Goal: Information Seeking & Learning: Learn about a topic

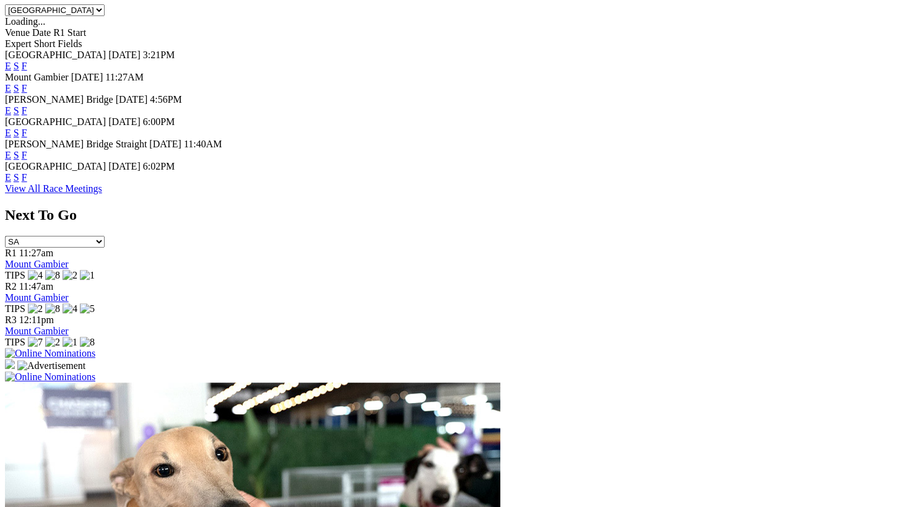
scroll to position [604, 0]
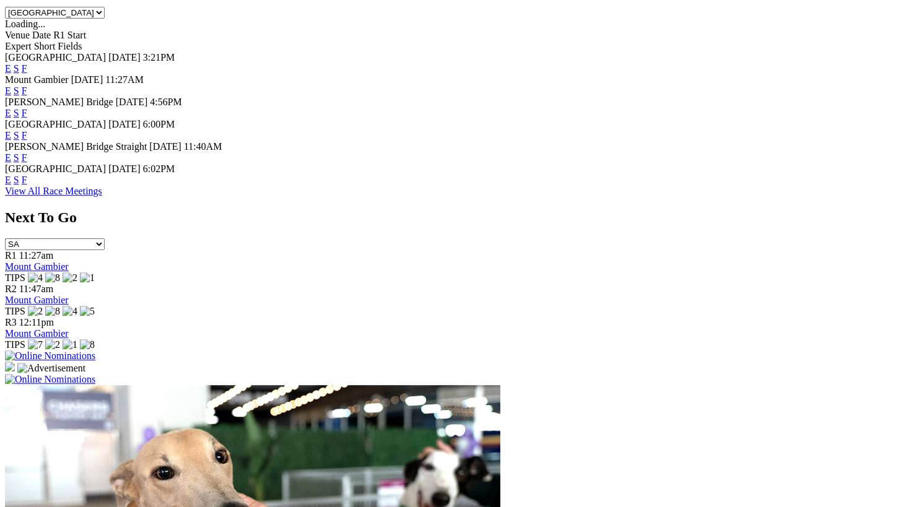
click at [27, 130] on link "F" at bounding box center [25, 135] width 6 height 11
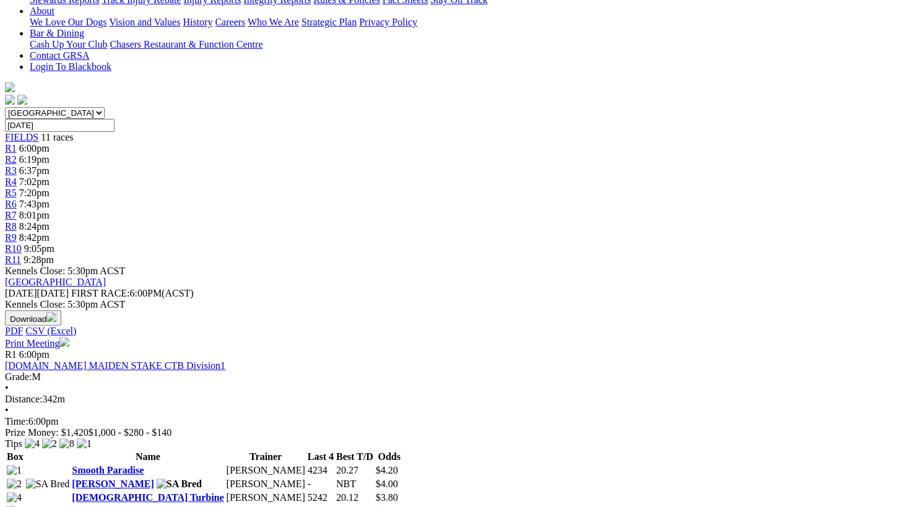
scroll to position [294, 0]
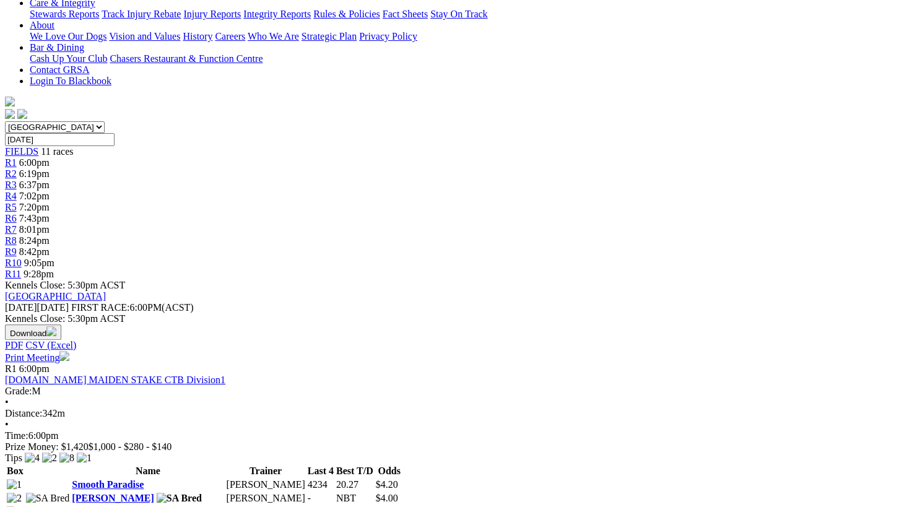
scroll to position [283, 0]
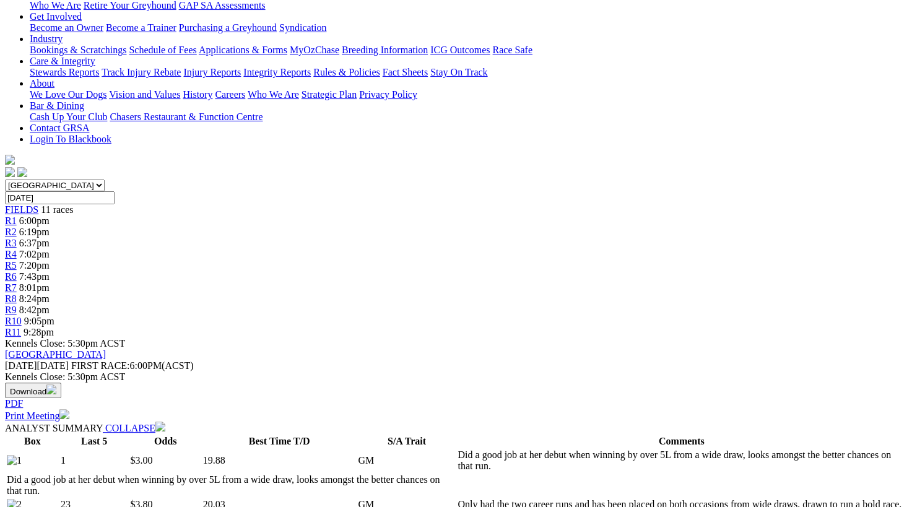
scroll to position [223, 0]
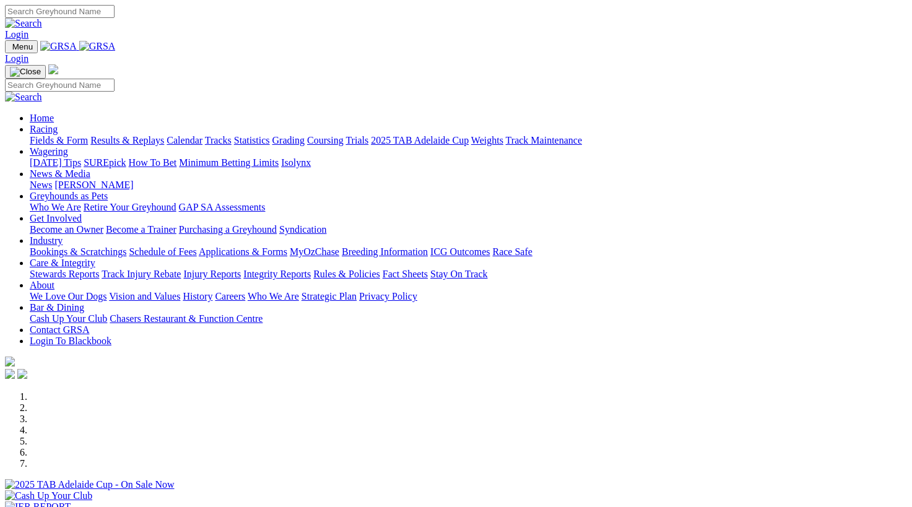
scroll to position [1011, 0]
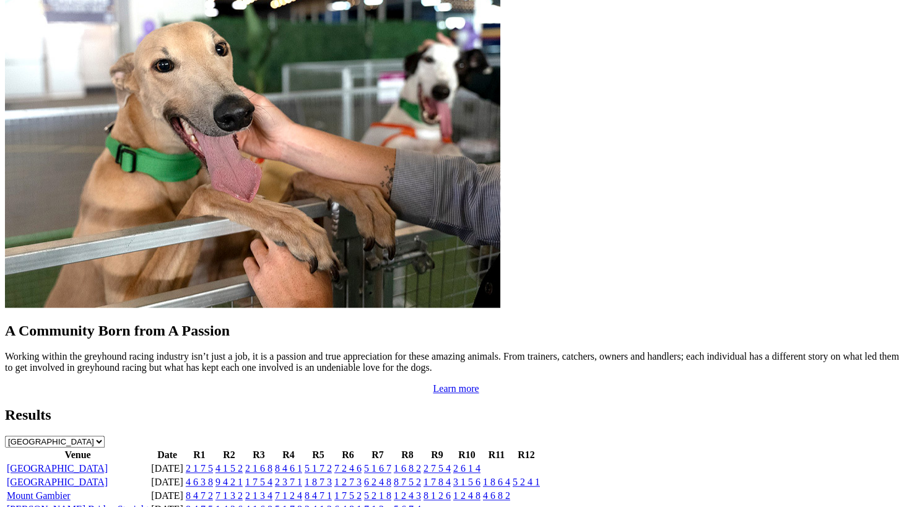
click at [332, 477] on link "1 8 7 3" at bounding box center [318, 482] width 27 height 11
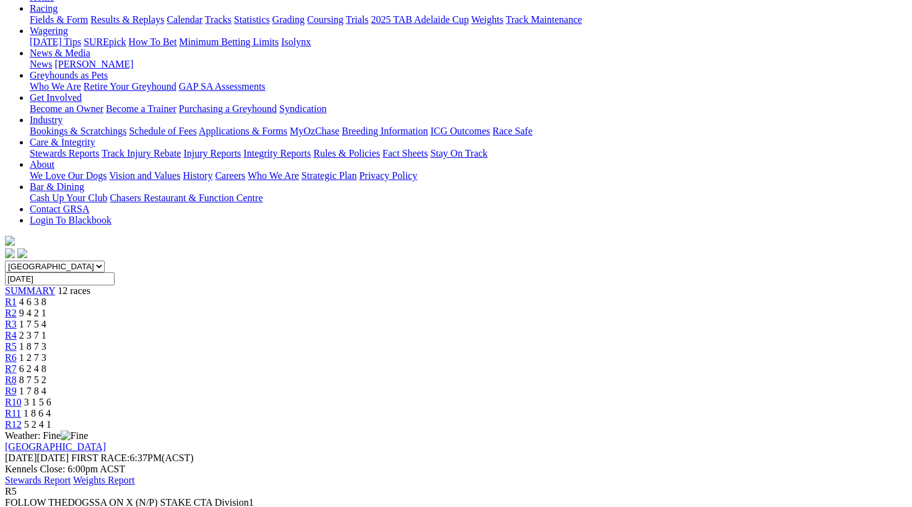
scroll to position [146, 0]
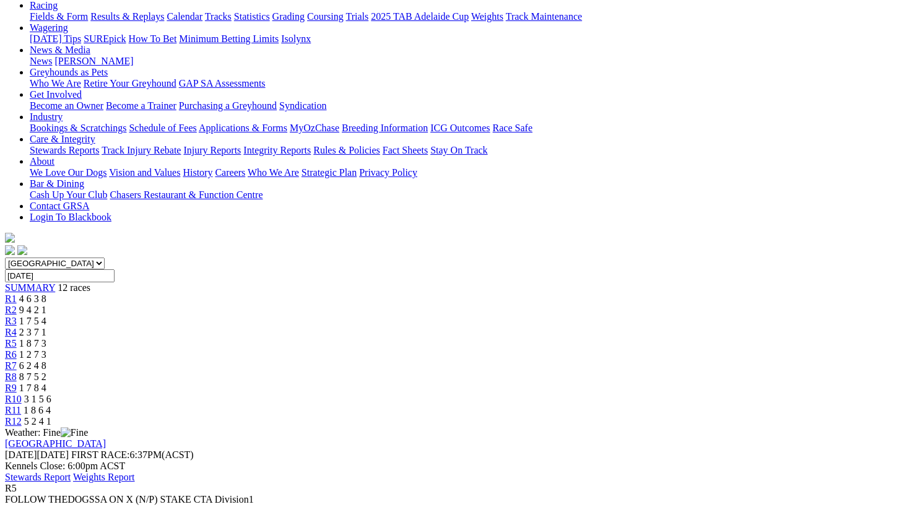
click at [51, 394] on span "3 1 5 6" at bounding box center [37, 399] width 27 height 11
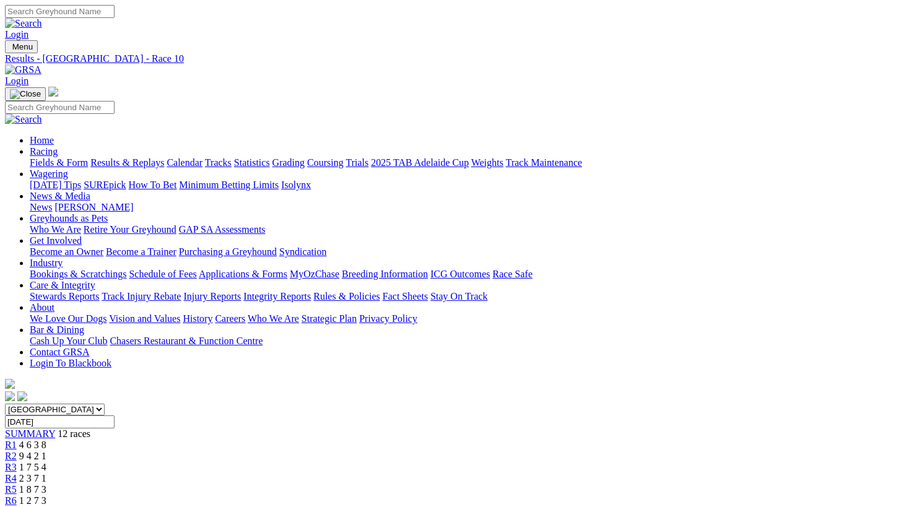
click at [41, 64] on img at bounding box center [23, 69] width 37 height 11
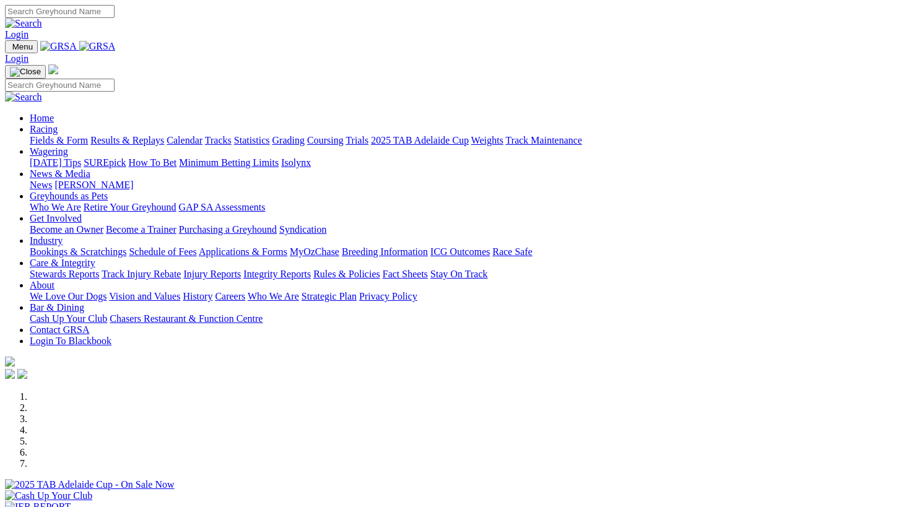
scroll to position [407, 0]
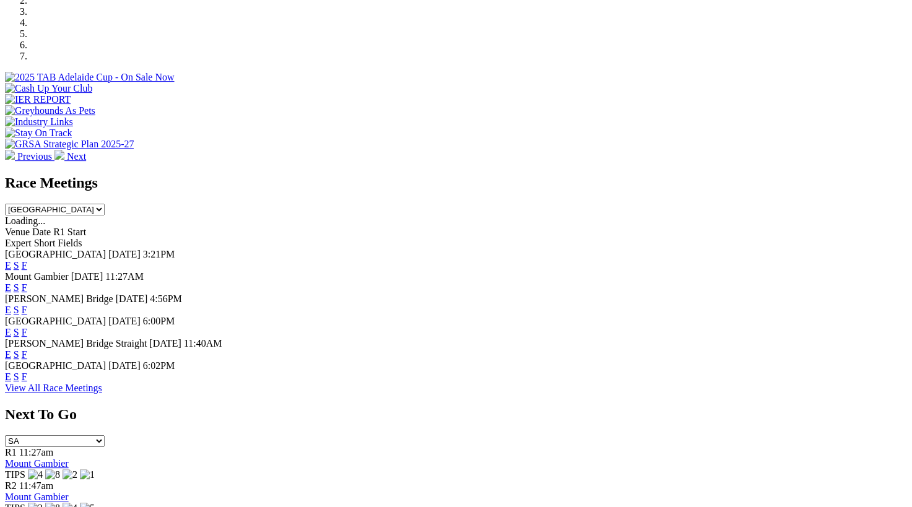
click at [27, 305] on link "F" at bounding box center [25, 310] width 6 height 11
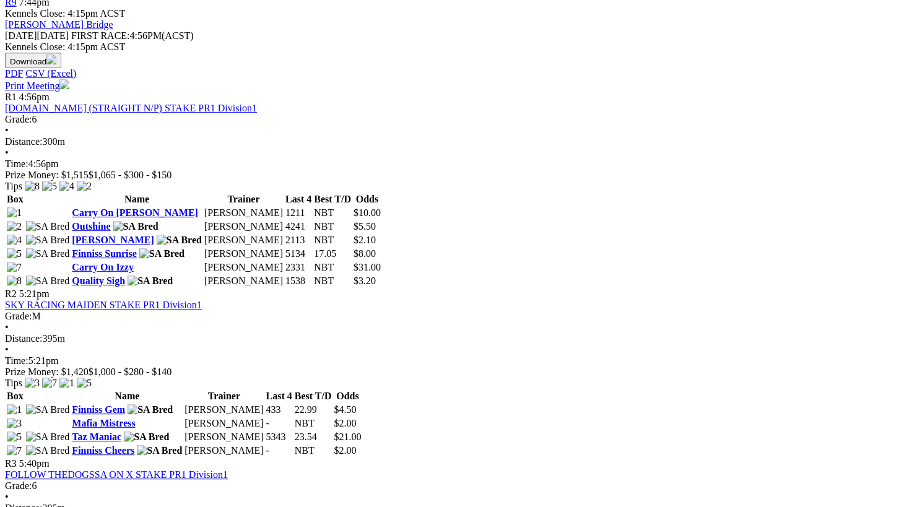
scroll to position [532, 0]
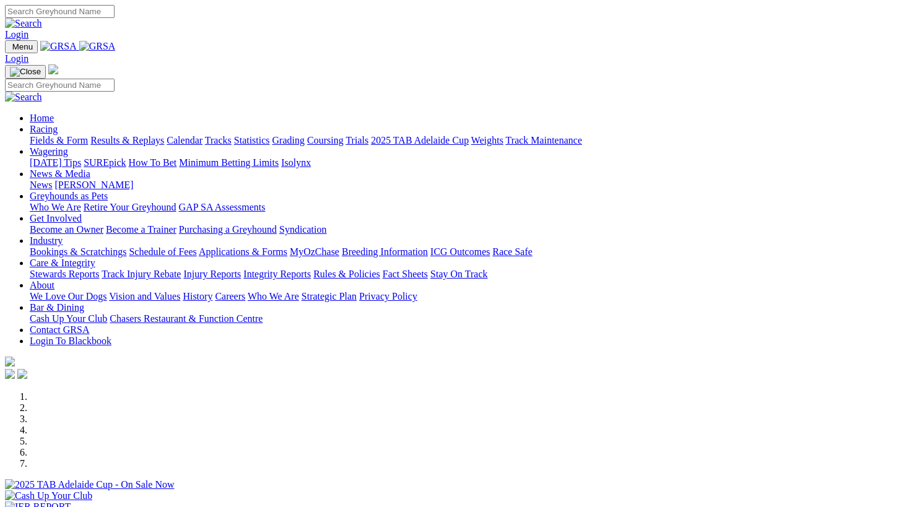
scroll to position [407, 0]
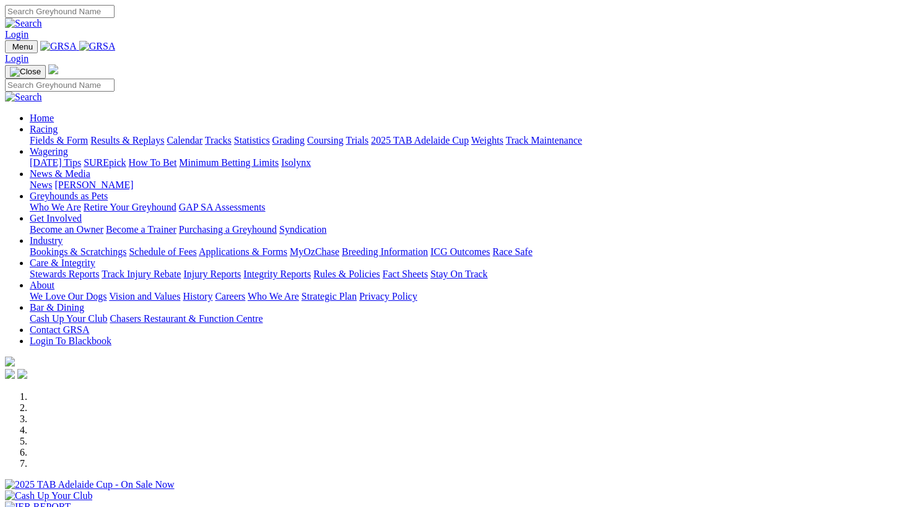
click at [202, 135] on link "Calendar" at bounding box center [184, 140] width 36 height 11
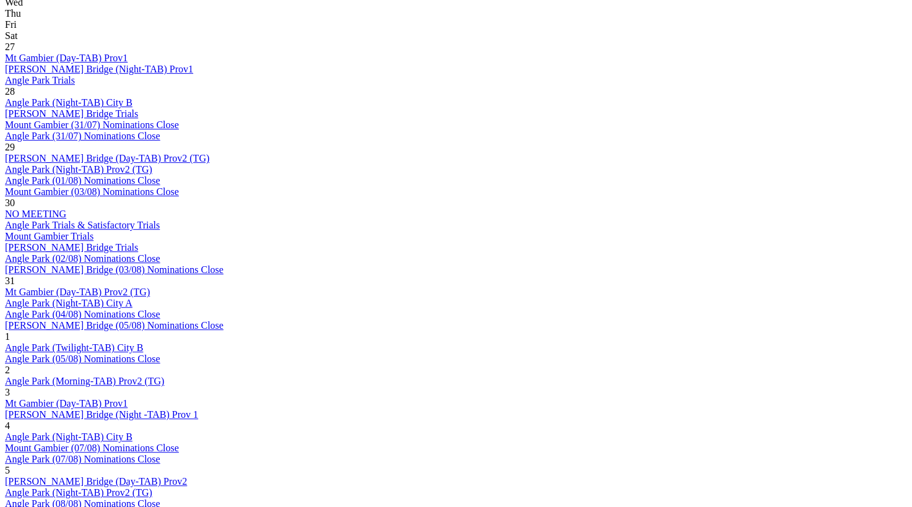
scroll to position [646, 0]
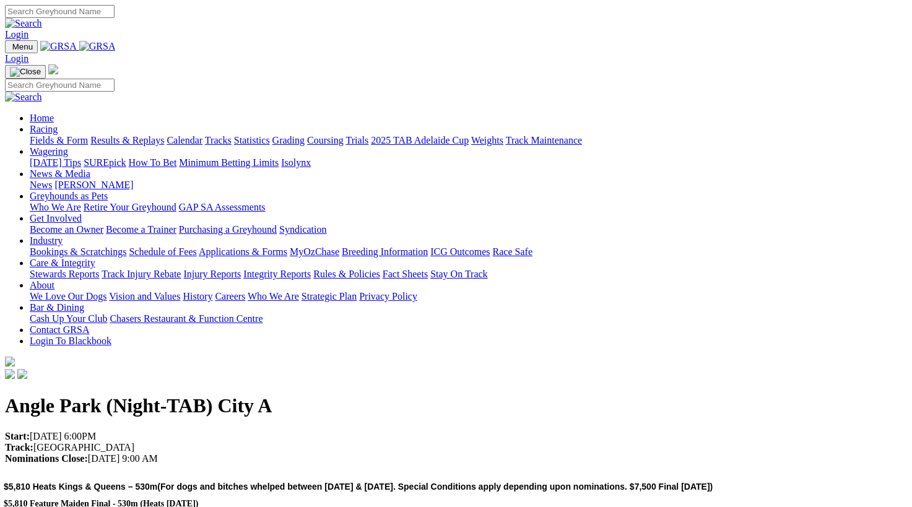
click at [58, 124] on link "Racing" at bounding box center [44, 129] width 28 height 11
click at [202, 135] on link "Calendar" at bounding box center [184, 140] width 36 height 11
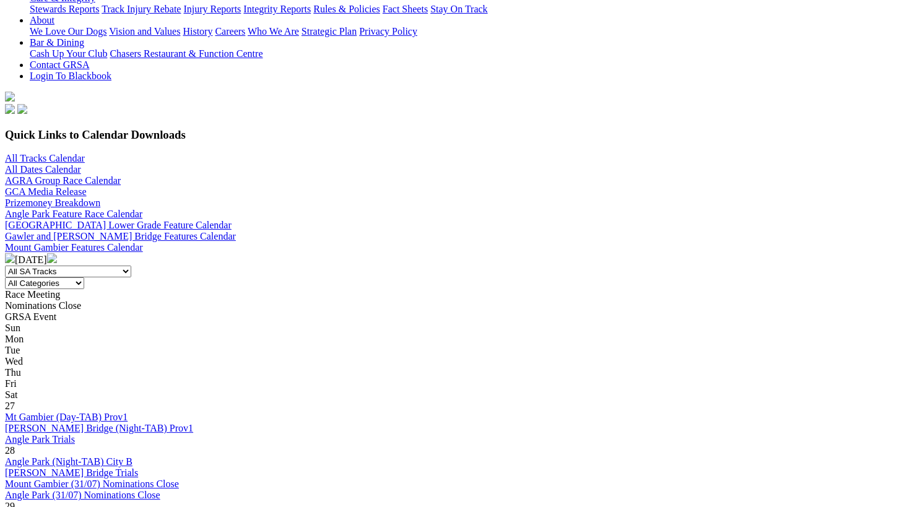
scroll to position [285, 0]
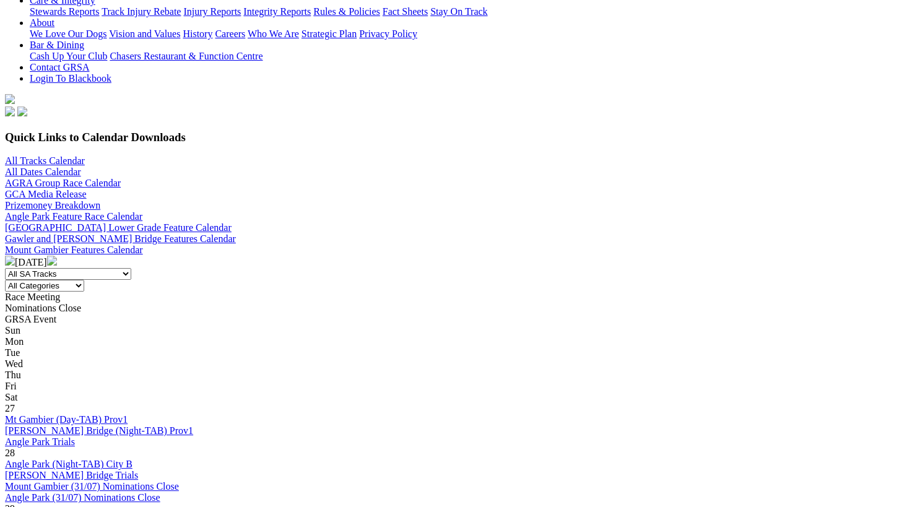
click at [57, 256] on img at bounding box center [52, 261] width 10 height 10
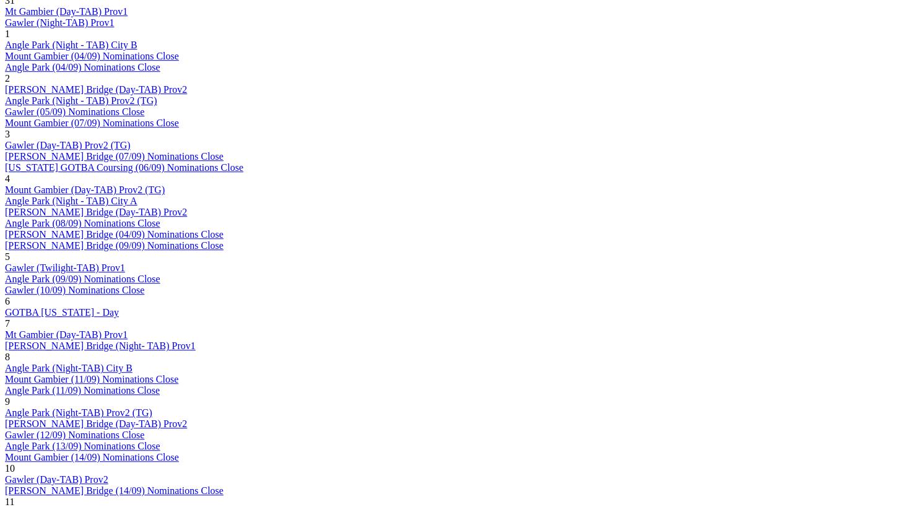
scroll to position [693, 0]
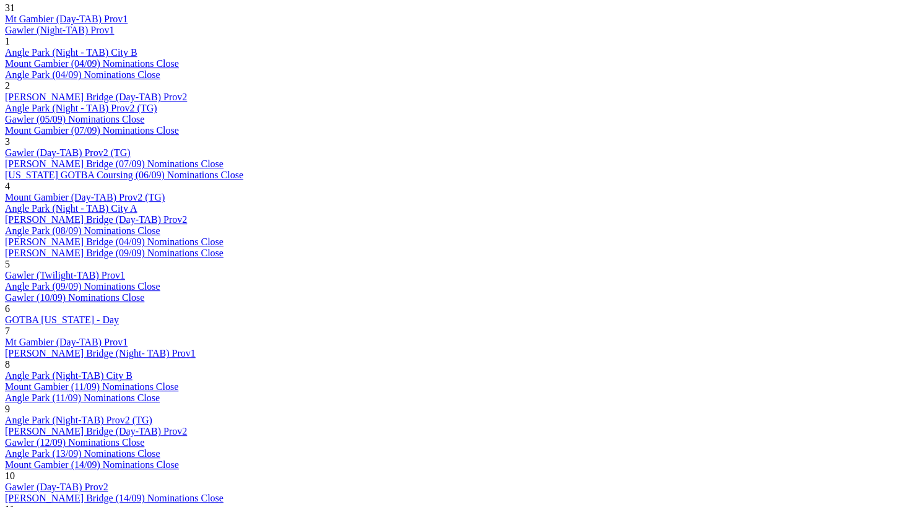
scroll to position [660, 0]
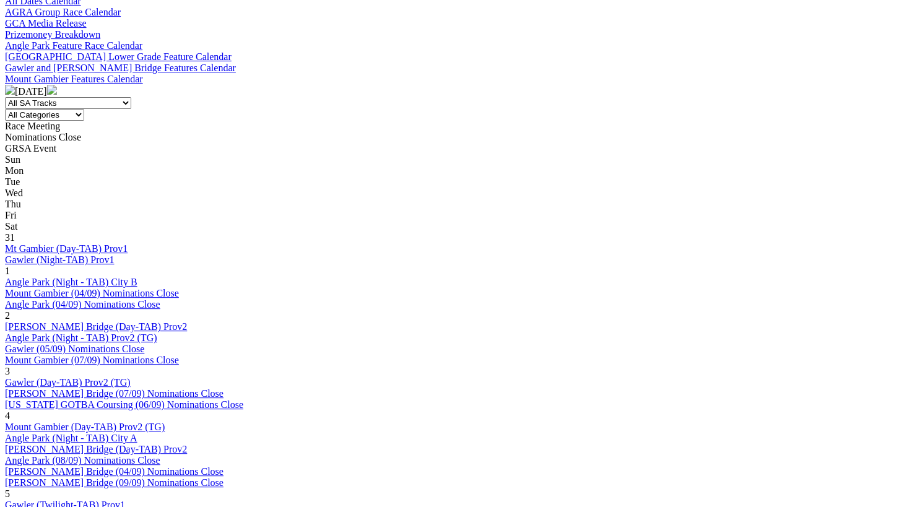
scroll to position [453, 0]
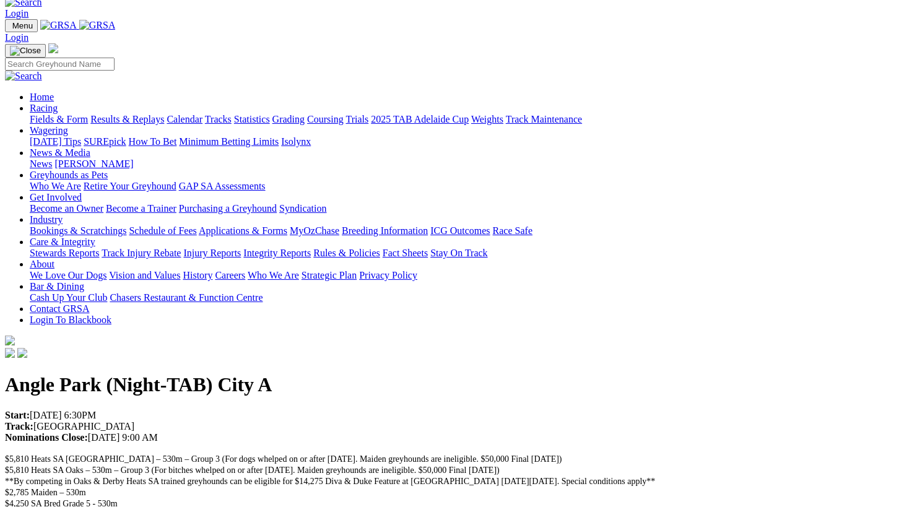
scroll to position [20, 0]
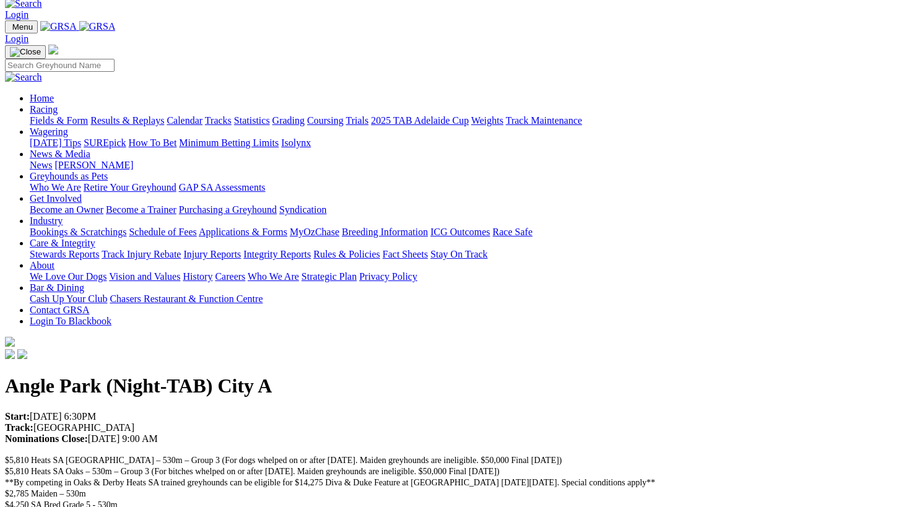
click at [150, 456] on span "$5,810 Heats SA [GEOGRAPHIC_DATA] – 530m – Group 3 (For dogs whelped on or afte…" at bounding box center [359, 494] width 709 height 76
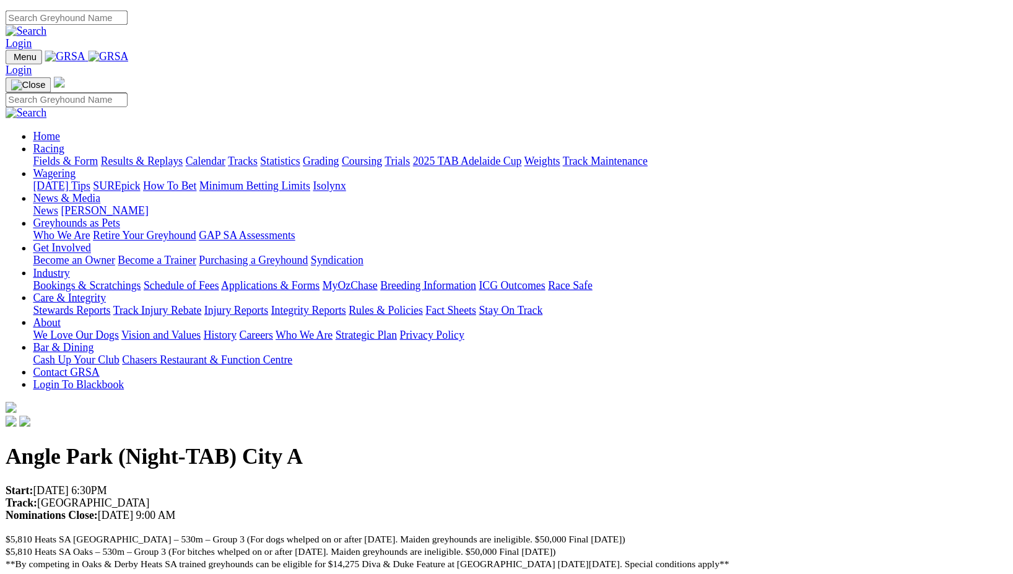
scroll to position [0, 0]
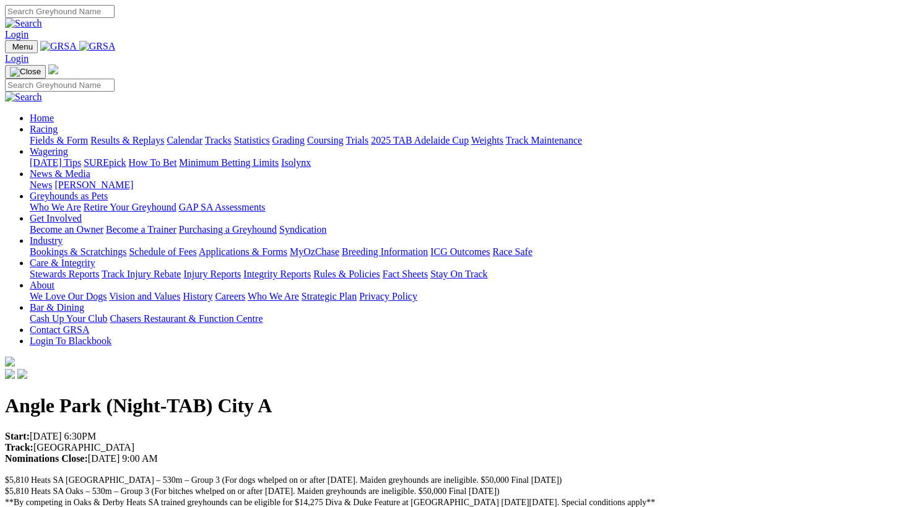
click at [605, 394] on div "Angle Park (Night-TAB) City A Start: [DATE] 6:30PM Track: [GEOGRAPHIC_DATA] Nom…" at bounding box center [456, 488] width 902 height 189
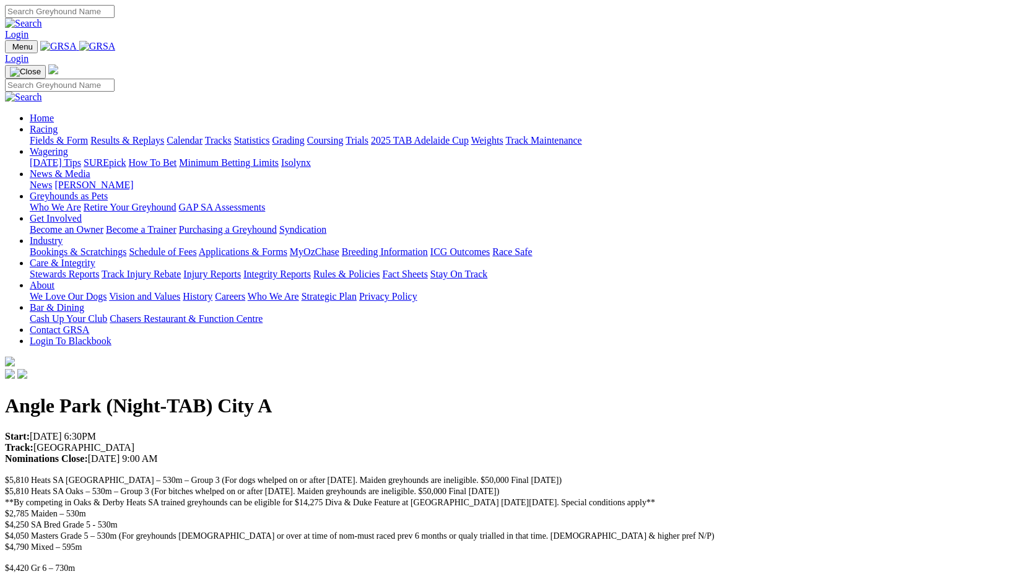
drag, startPoint x: 906, startPoint y: 1, endPoint x: 708, endPoint y: 200, distance: 280.1
click at [708, 394] on div "Angle Park (Night-TAB) City A Start: [DATE] 6:30PM Track: [GEOGRAPHIC_DATA] Nom…" at bounding box center [506, 488] width 1003 height 189
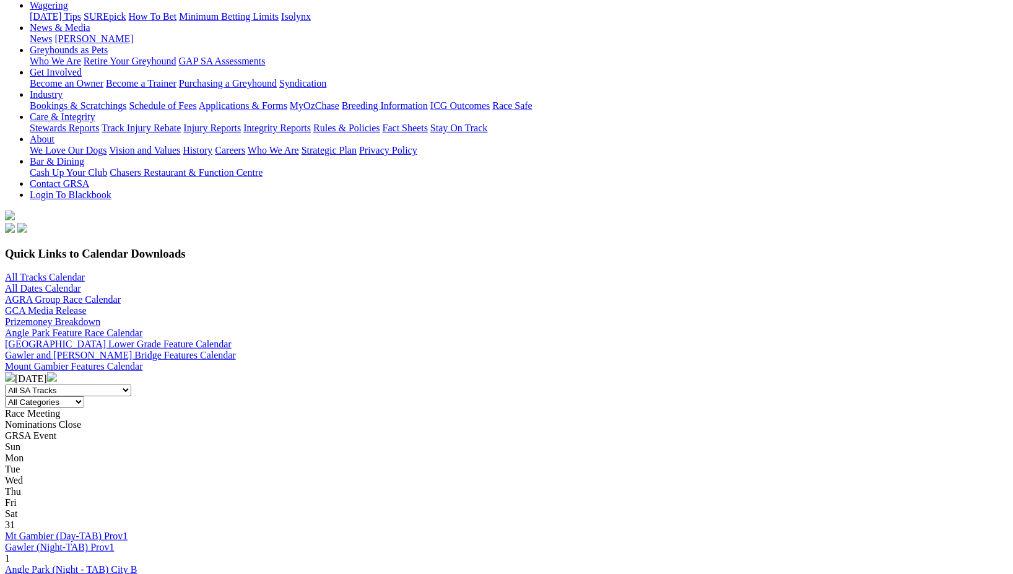
scroll to position [169, 0]
click at [15, 371] on img at bounding box center [10, 376] width 10 height 10
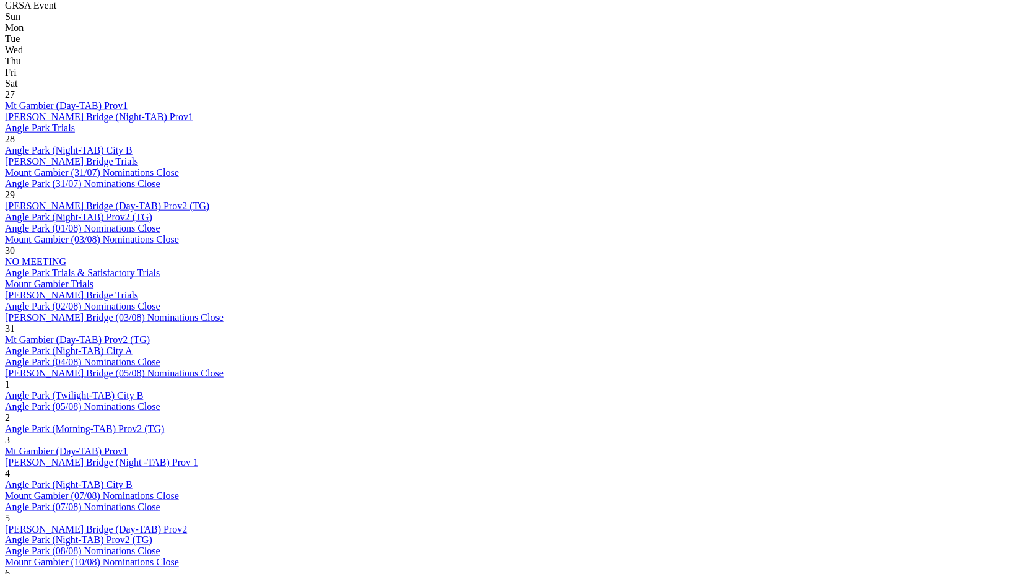
scroll to position [600, 0]
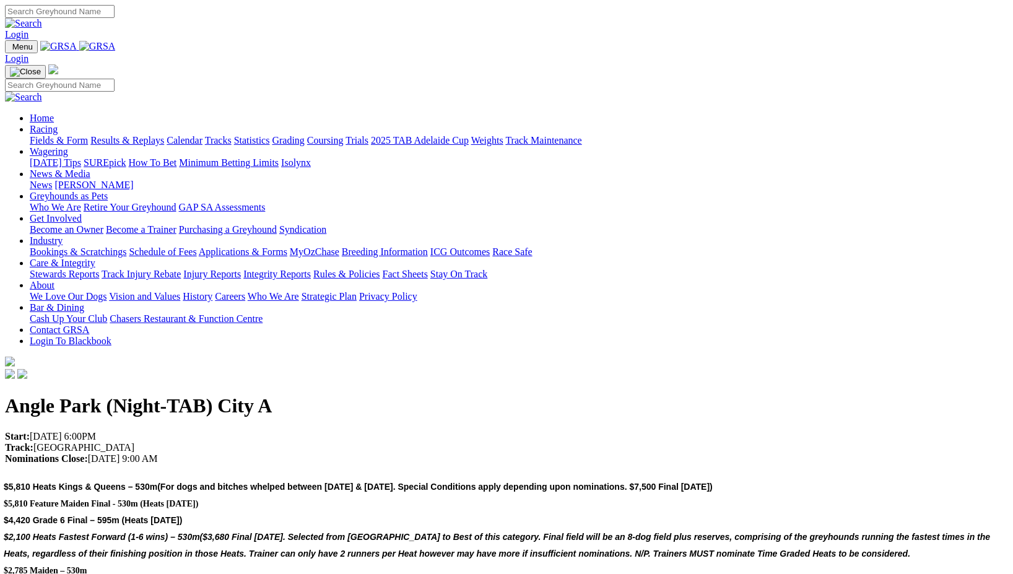
click at [116, 43] on img at bounding box center [97, 46] width 37 height 11
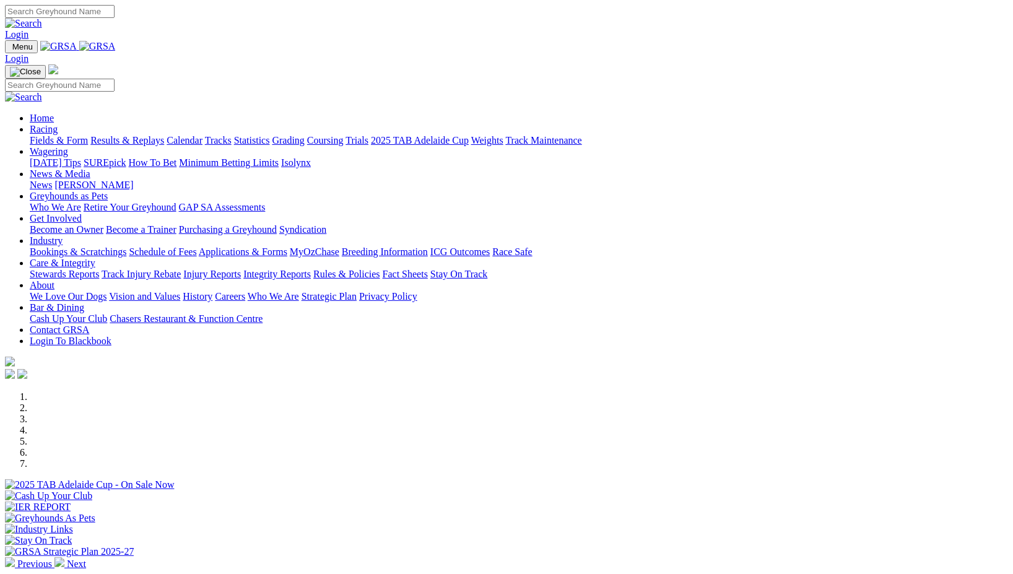
click at [58, 124] on link "Racing" at bounding box center [44, 129] width 28 height 11
click at [202, 135] on link "Calendar" at bounding box center [184, 140] width 36 height 11
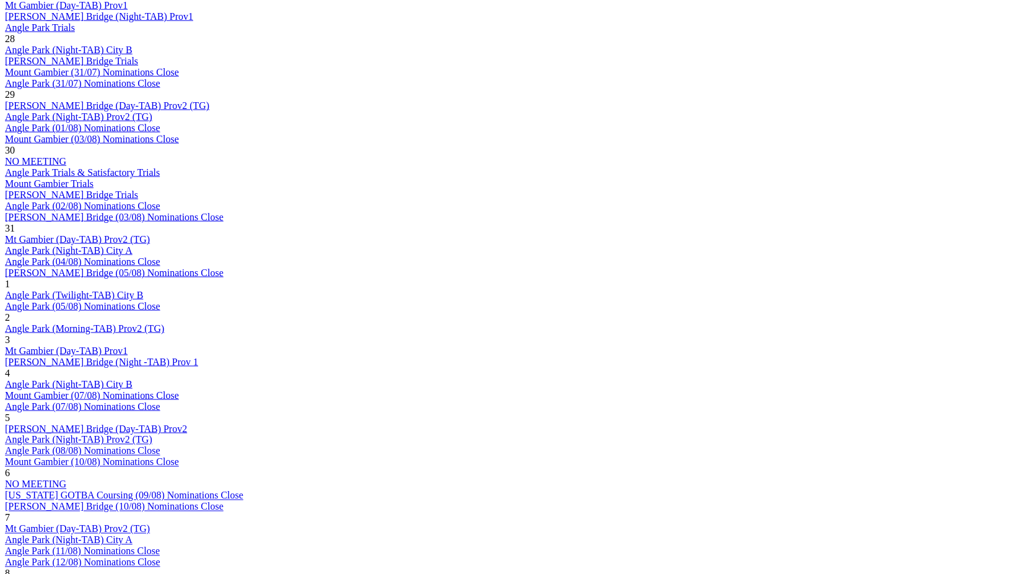
scroll to position [701, 0]
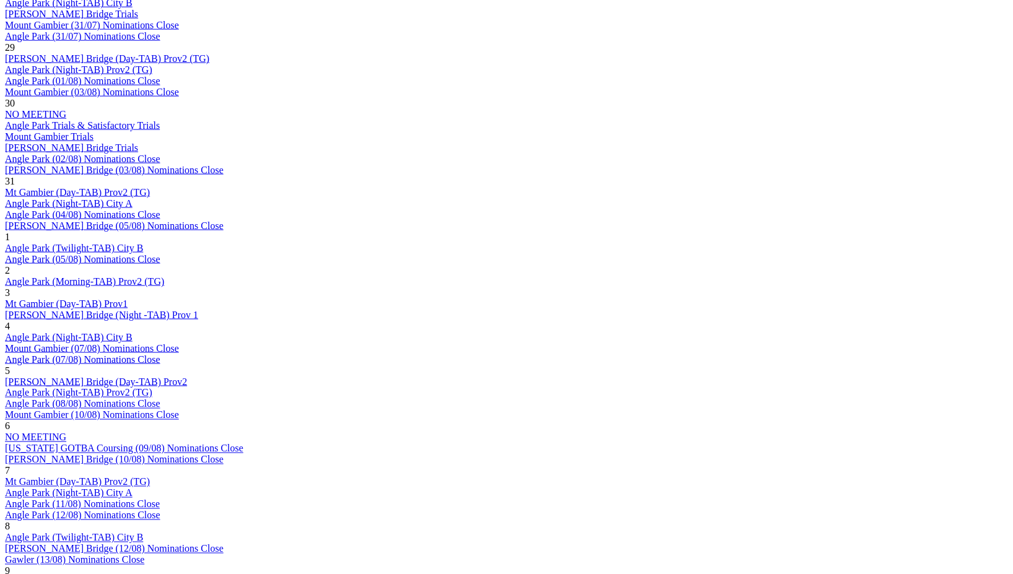
scroll to position [745, 0]
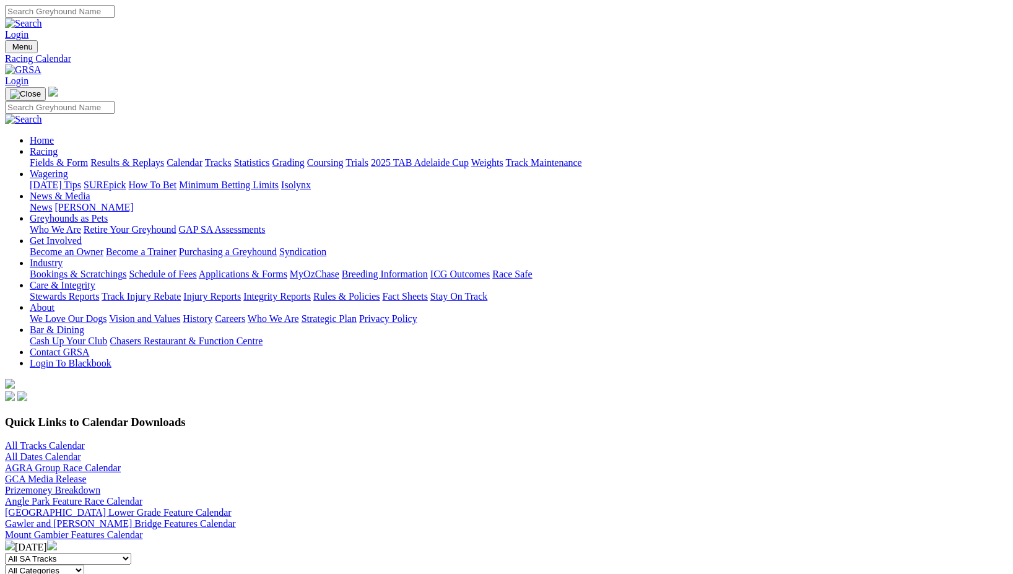
click at [57, 540] on img at bounding box center [52, 545] width 10 height 10
click at [15, 540] on img at bounding box center [10, 545] width 10 height 10
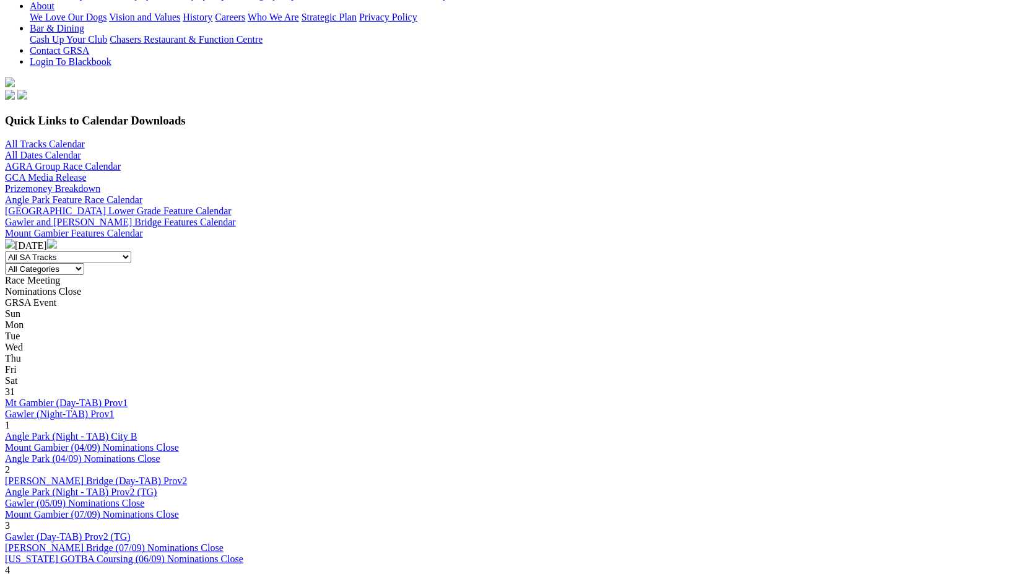
scroll to position [302, 0]
click at [137, 430] on link "Angle Park (Night - TAB) City B" at bounding box center [71, 435] width 132 height 11
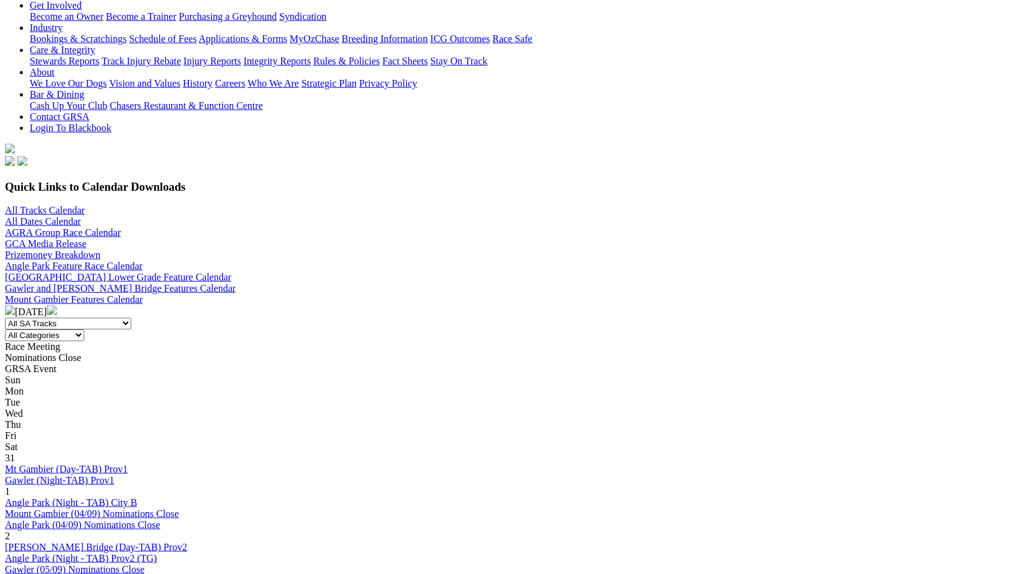
scroll to position [237, 0]
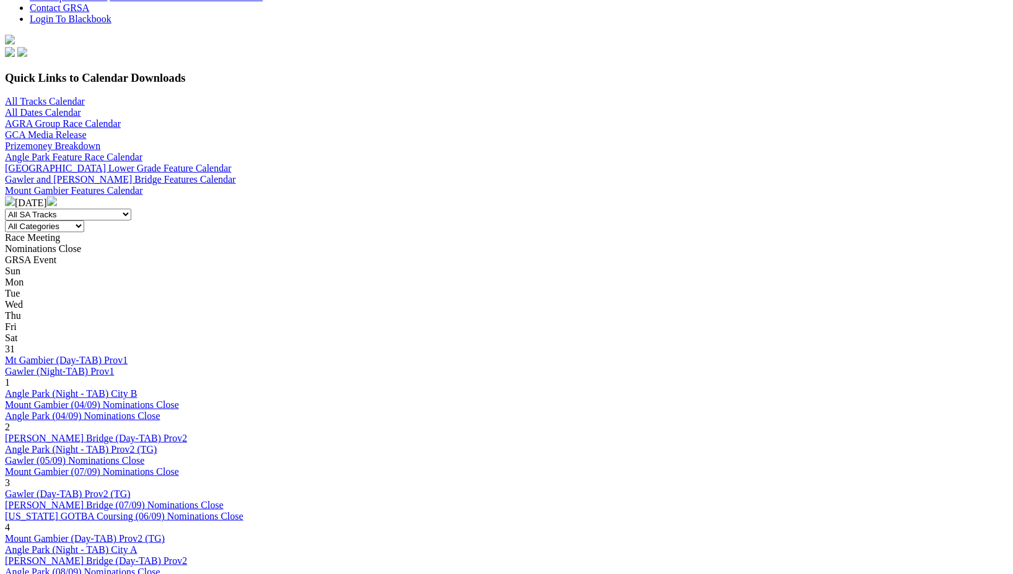
scroll to position [352, 0]
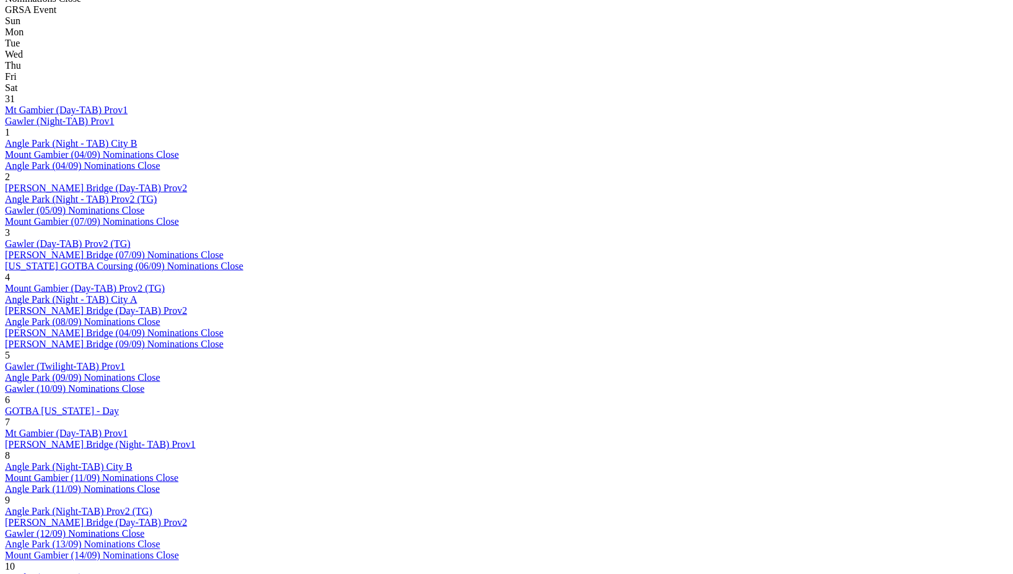
scroll to position [596, 0]
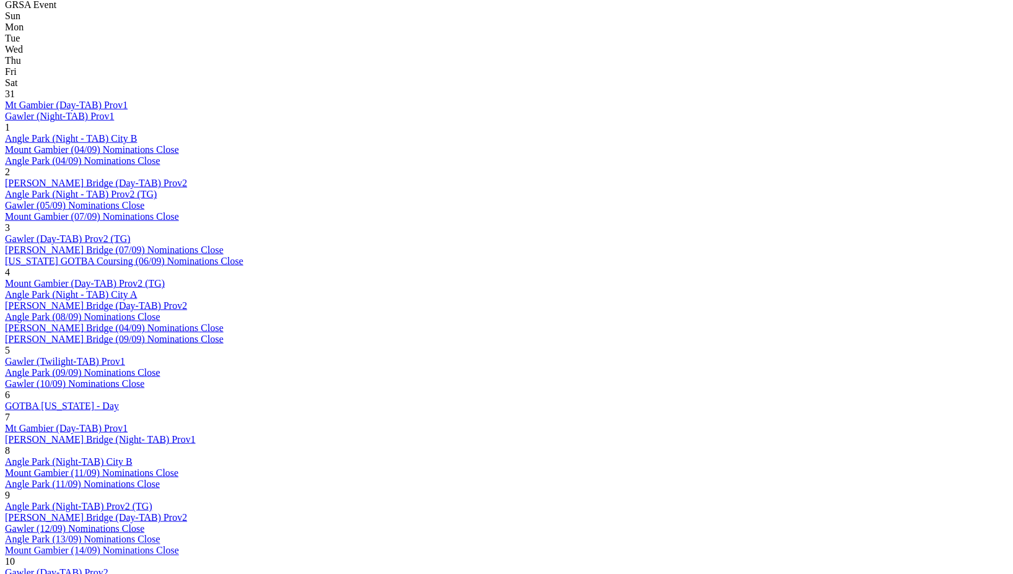
scroll to position [599, 0]
